Goal: Transaction & Acquisition: Purchase product/service

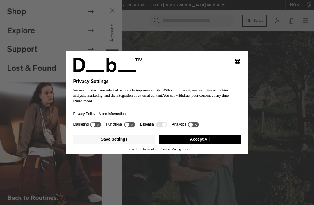
click at [193, 141] on button "Accept All" at bounding box center [200, 138] width 82 height 9
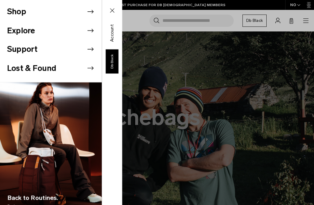
click at [89, 15] on icon at bounding box center [90, 11] width 9 height 9
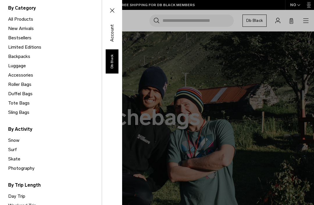
scroll to position [44, 0]
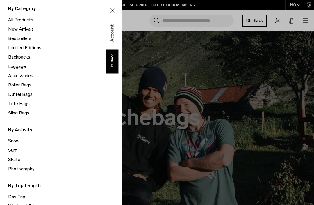
click at [35, 47] on link "Limited Editions" at bounding box center [55, 47] width 94 height 9
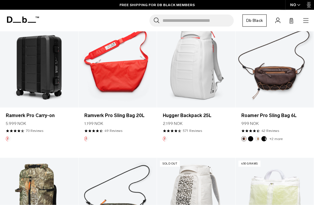
scroll to position [553, 0]
